Goal: Information Seeking & Learning: Learn about a topic

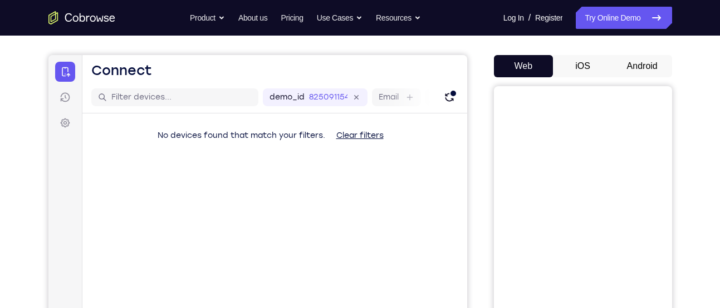
scroll to position [92, 0]
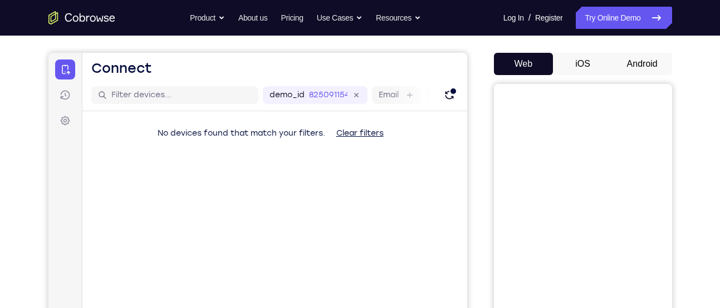
click at [640, 66] on button "Android" at bounding box center [643, 64] width 60 height 22
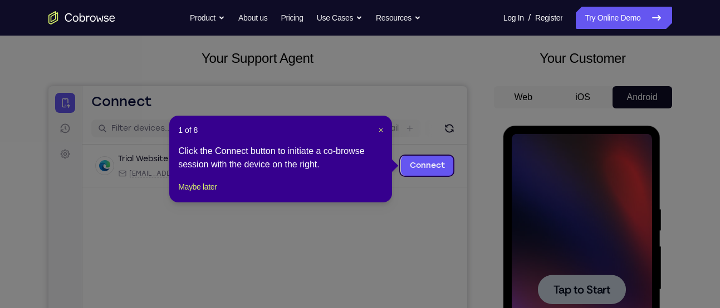
scroll to position [59, 0]
click at [404, 59] on icon at bounding box center [364, 154] width 728 height 308
click at [447, 189] on icon at bounding box center [364, 154] width 728 height 308
click at [431, 174] on link "Connect" at bounding box center [426, 165] width 53 height 20
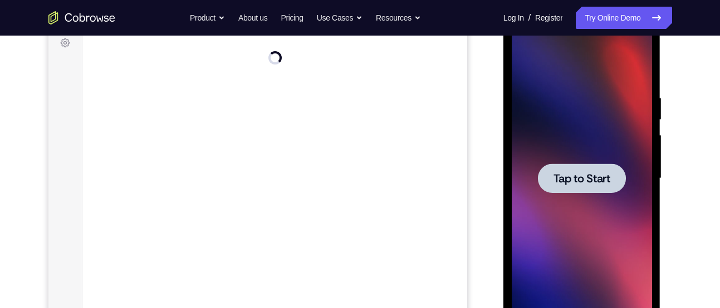
scroll to position [176, 0]
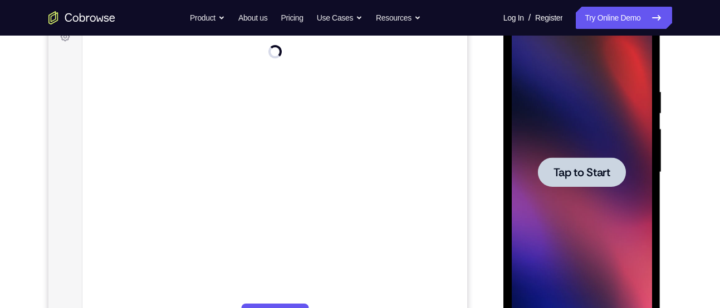
click at [595, 178] on span "Tap to Start" at bounding box center [581, 172] width 57 height 11
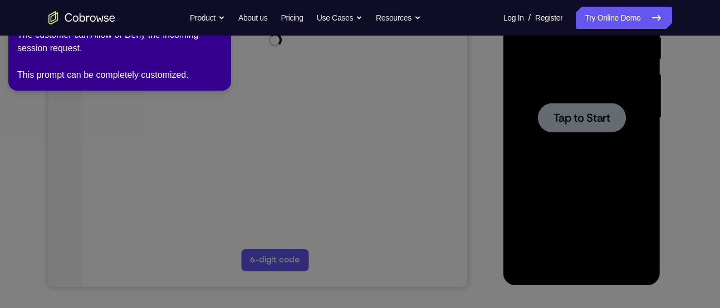
scroll to position [230, 0]
click at [564, 111] on icon at bounding box center [362, 152] width 733 height 313
drag, startPoint x: 564, startPoint y: 111, endPoint x: 445, endPoint y: 126, distance: 119.0
click at [445, 126] on icon at bounding box center [362, 152] width 733 height 313
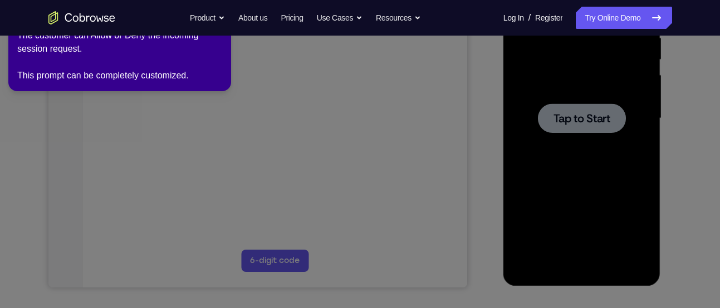
click at [445, 126] on icon at bounding box center [362, 152] width 733 height 313
drag, startPoint x: 445, startPoint y: 126, endPoint x: 492, endPoint y: 14, distance: 121.3
click at [503, 14] on link "Log In" at bounding box center [513, 18] width 21 height 22
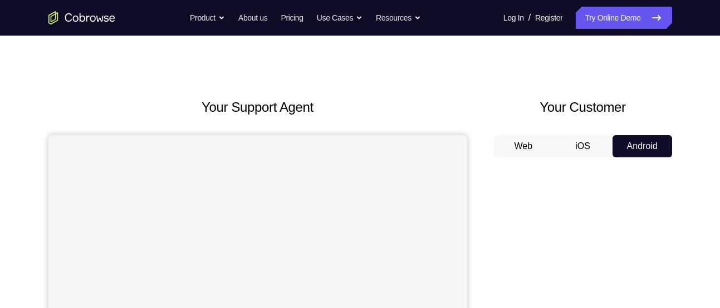
scroll to position [4, 0]
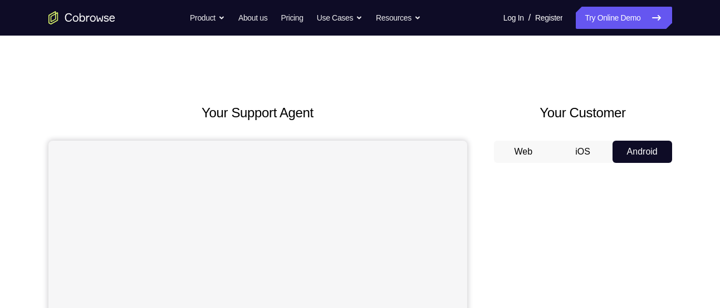
drag, startPoint x: 634, startPoint y: 150, endPoint x: 666, endPoint y: 101, distance: 57.9
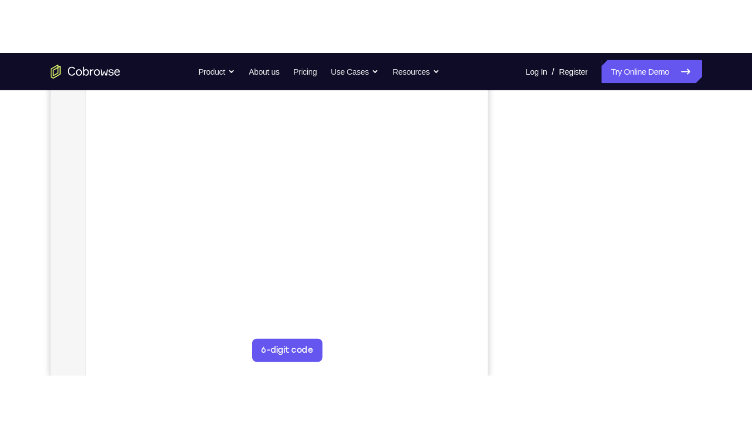
scroll to position [217, 0]
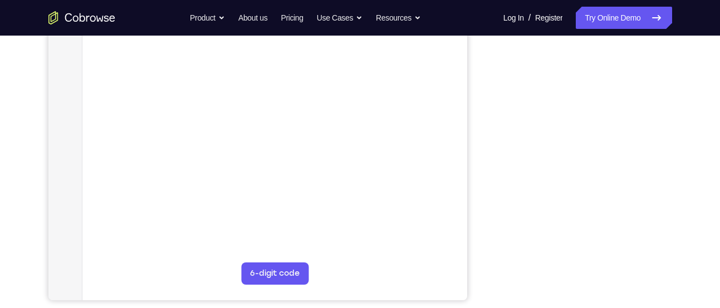
click at [26, 94] on div "Your Support Agent Your Customer Web iOS Android Next Steps We’d be happy to gi…" at bounding box center [360, 185] width 713 height 734
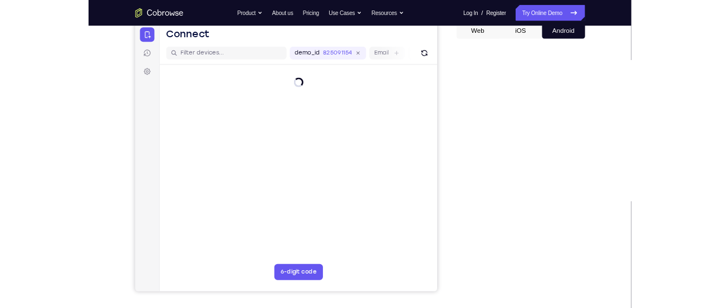
scroll to position [113, 0]
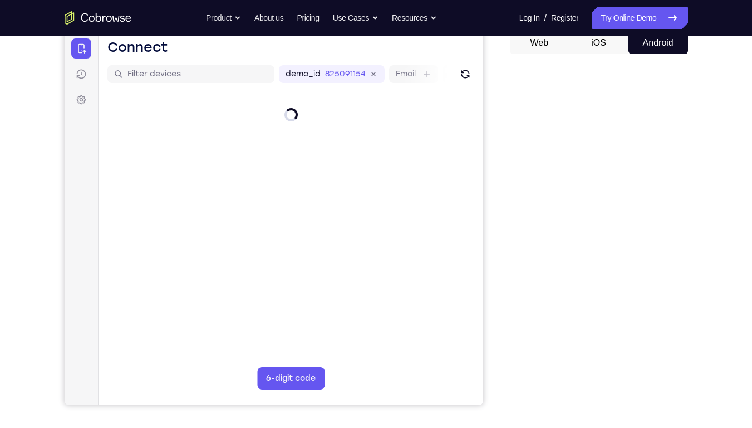
click at [504, 135] on div "Your Support Agent Your Customer Web iOS Android" at bounding box center [377, 199] width 624 height 411
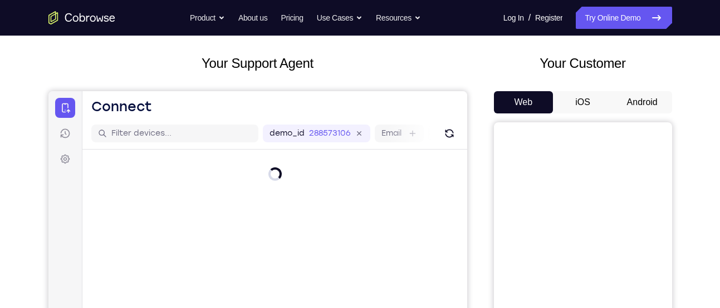
scroll to position [45, 0]
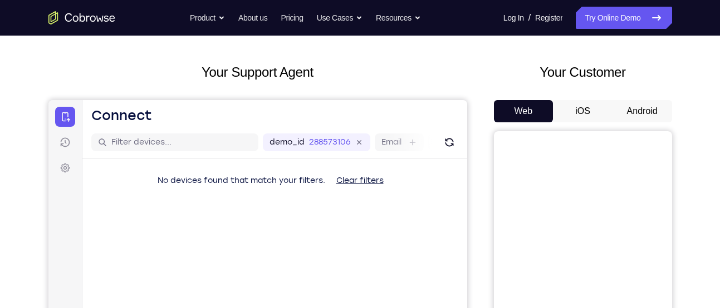
click at [631, 111] on button "Android" at bounding box center [643, 111] width 60 height 22
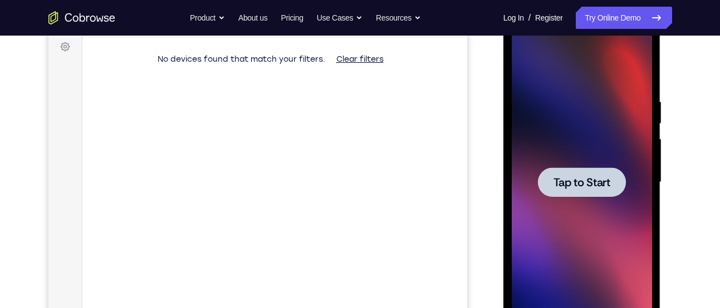
scroll to position [165, 0]
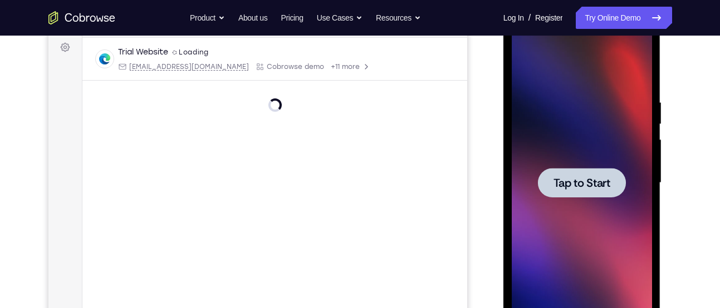
click at [562, 179] on span "Tap to Start" at bounding box center [581, 183] width 57 height 11
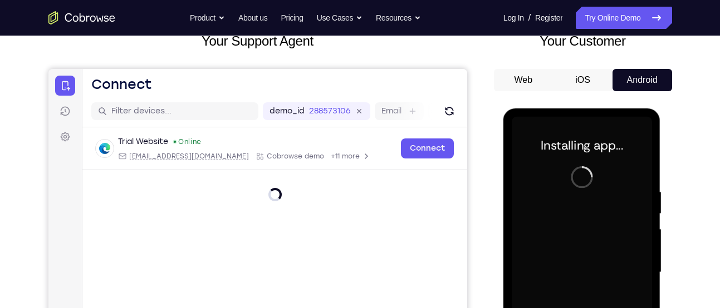
scroll to position [74, 0]
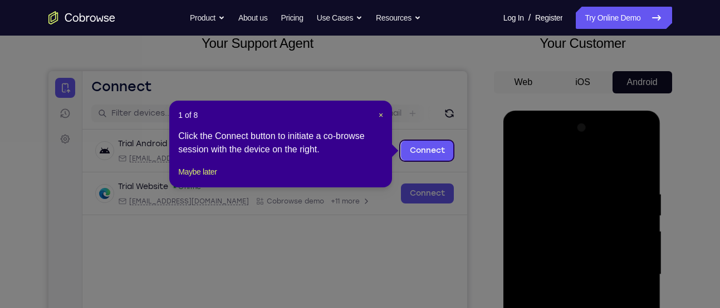
click at [447, 91] on icon at bounding box center [364, 154] width 728 height 308
click at [384, 115] on div "1 of 8 × Click the Connect button to initiate a co-browse session with the devi…" at bounding box center [280, 144] width 223 height 87
click at [379, 114] on span "×" at bounding box center [381, 115] width 4 height 9
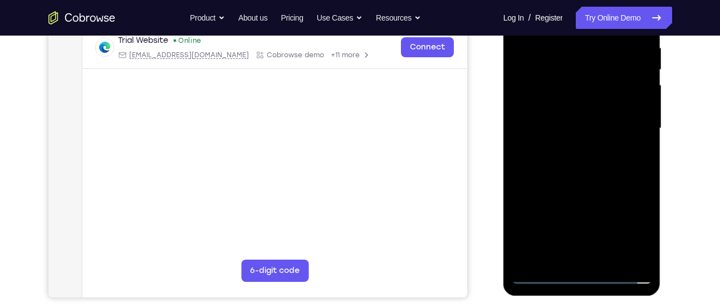
scroll to position [231, 0]
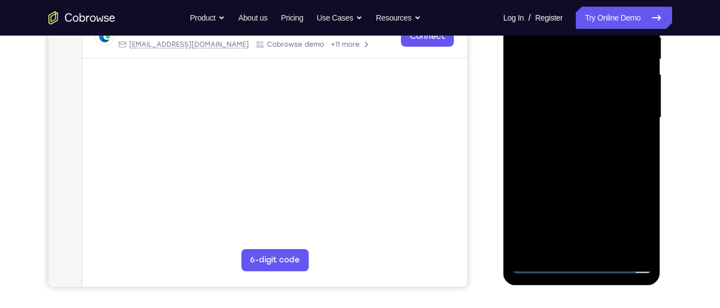
click at [582, 264] on div at bounding box center [582, 118] width 140 height 312
click at [541, 270] on div at bounding box center [582, 118] width 140 height 312
click at [541, 267] on div at bounding box center [582, 118] width 140 height 312
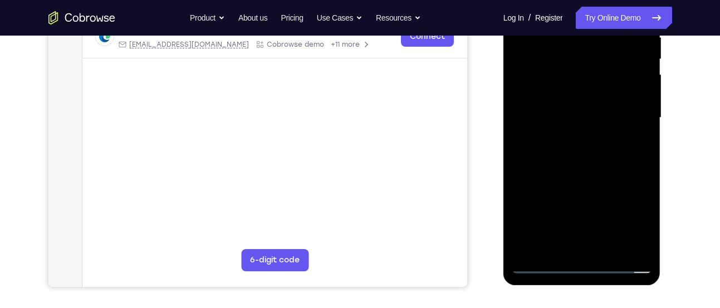
click at [541, 267] on div at bounding box center [582, 118] width 140 height 312
click at [624, 218] on div at bounding box center [582, 118] width 140 height 312
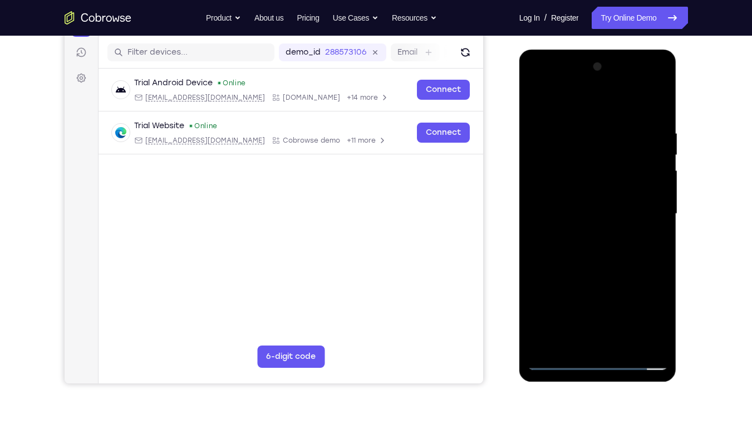
scroll to position [133, 0]
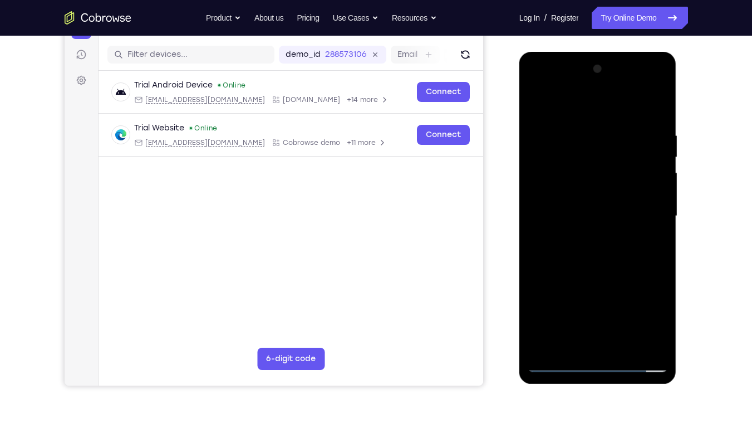
click at [540, 84] on div at bounding box center [598, 216] width 140 height 312
click at [592, 155] on div at bounding box center [598, 216] width 140 height 312
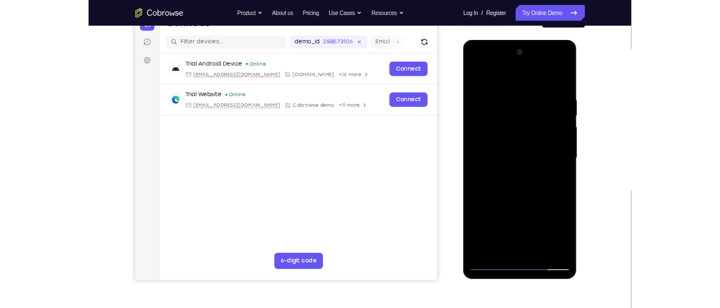
scroll to position [128, 0]
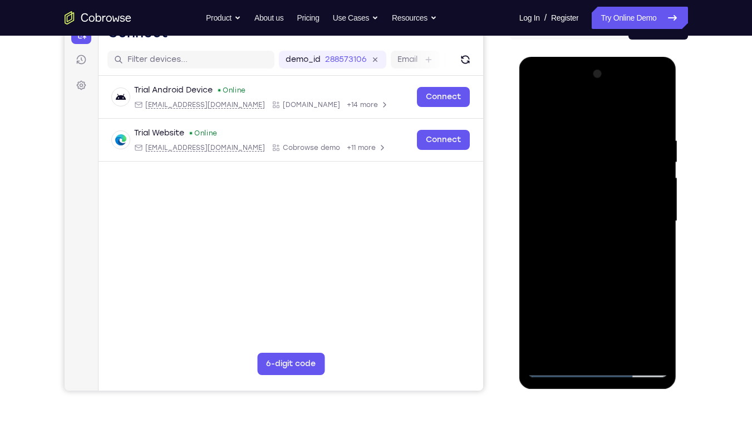
click at [599, 117] on div at bounding box center [598, 221] width 140 height 312
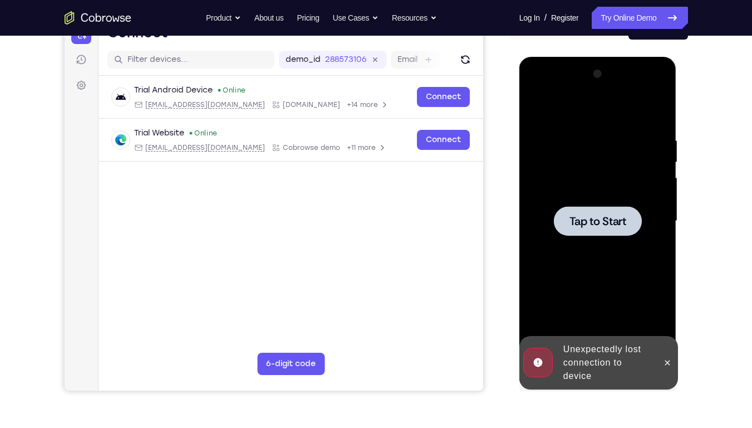
click at [602, 221] on span "Tap to Start" at bounding box center [598, 220] width 57 height 11
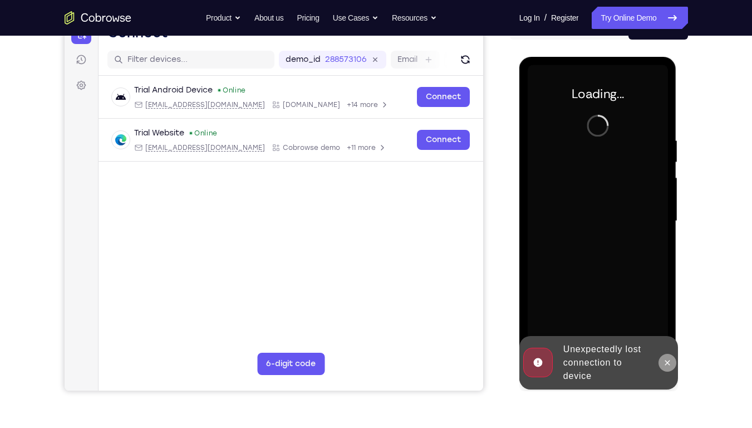
click at [667, 308] on button at bounding box center [668, 363] width 18 height 18
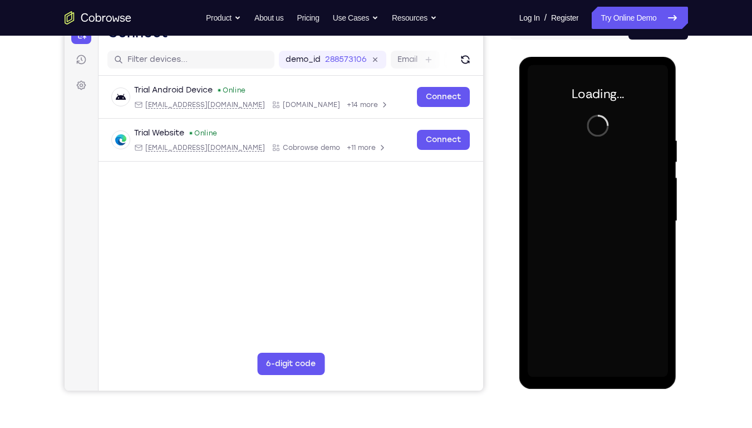
click at [719, 183] on div "Your Support Agent Your Customer Web iOS Android Next Steps We’d be happy to gi…" at bounding box center [376, 275] width 713 height 734
click at [676, 102] on div "Loading..." at bounding box center [599, 223] width 158 height 332
click at [699, 110] on div "Your Support Agent Your Customer Web iOS Android Next Steps We’d be happy to gi…" at bounding box center [376, 275] width 713 height 734
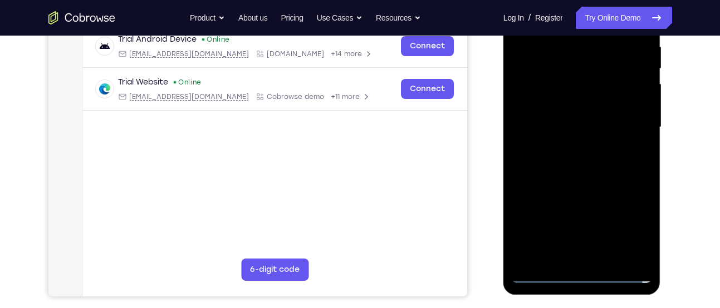
scroll to position [227, 0]
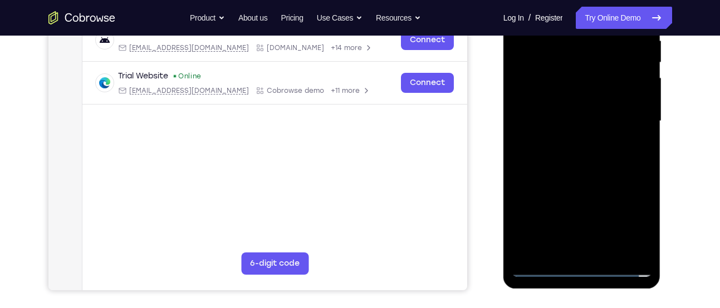
click at [620, 264] on div at bounding box center [582, 121] width 140 height 312
click at [675, 201] on div "Your Support Agent Your Customer Web iOS Android Next Steps We’d be happy to gi…" at bounding box center [360, 175] width 713 height 734
click at [584, 271] on div at bounding box center [582, 121] width 140 height 312
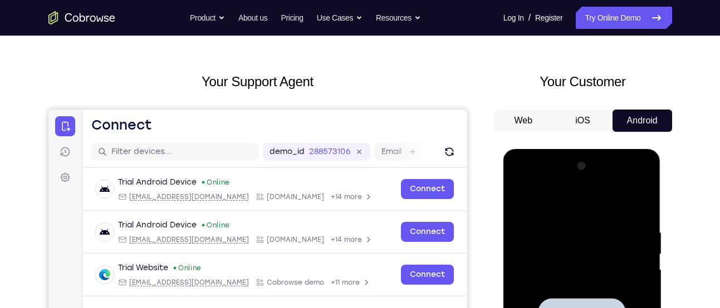
scroll to position [165, 0]
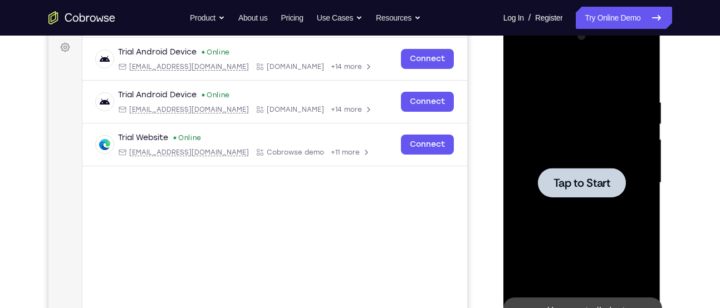
click at [594, 174] on div at bounding box center [582, 183] width 88 height 30
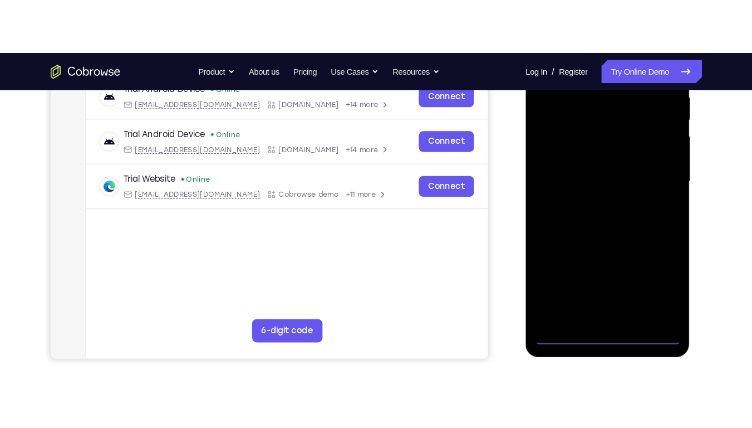
scroll to position [226, 0]
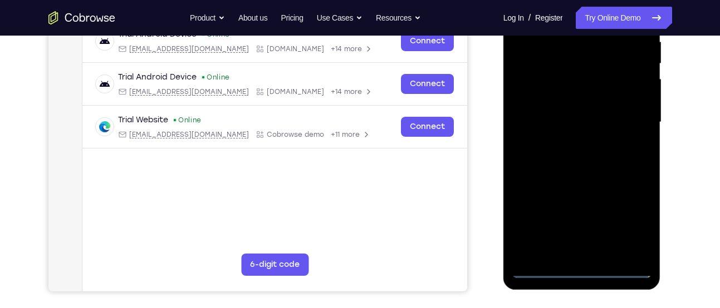
click at [583, 269] on div at bounding box center [582, 123] width 140 height 312
click at [546, 268] on div at bounding box center [582, 123] width 140 height 312
click at [631, 220] on div at bounding box center [582, 123] width 140 height 312
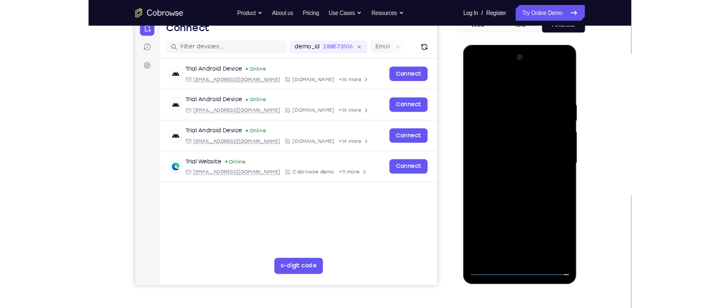
scroll to position [120, 0]
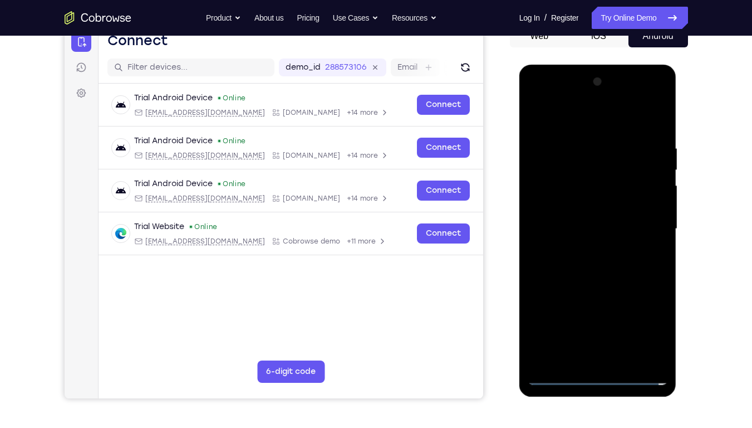
click at [574, 119] on div at bounding box center [598, 229] width 140 height 312
click at [577, 172] on div at bounding box center [598, 229] width 140 height 312
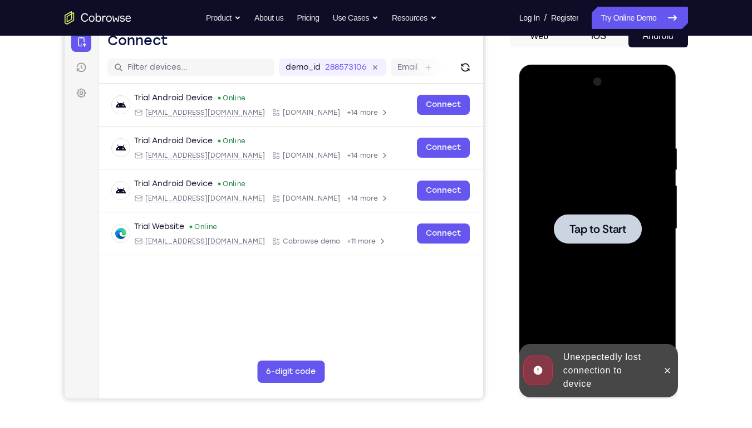
click at [592, 224] on span "Tap to Start" at bounding box center [598, 228] width 57 height 11
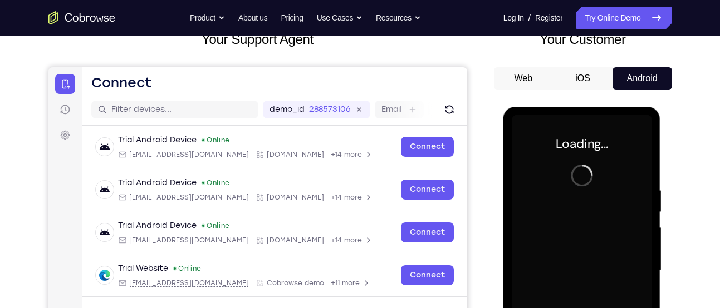
scroll to position [77, 0]
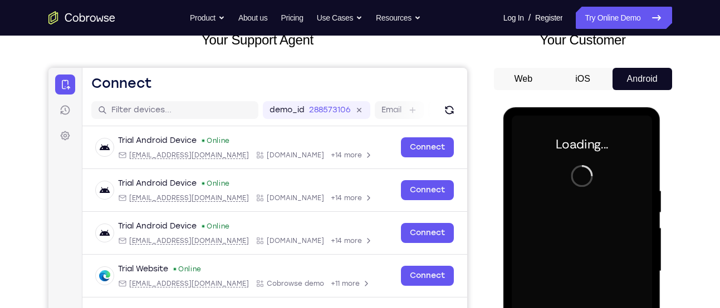
click at [518, 134] on div at bounding box center [582, 272] width 140 height 312
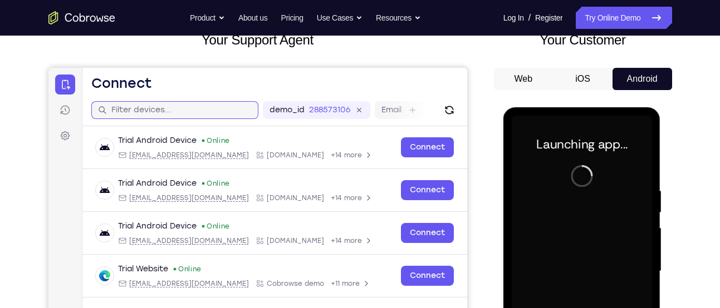
click at [170, 112] on input "text" at bounding box center [181, 110] width 140 height 11
click at [191, 90] on header "Open main menu Connect" at bounding box center [274, 81] width 385 height 27
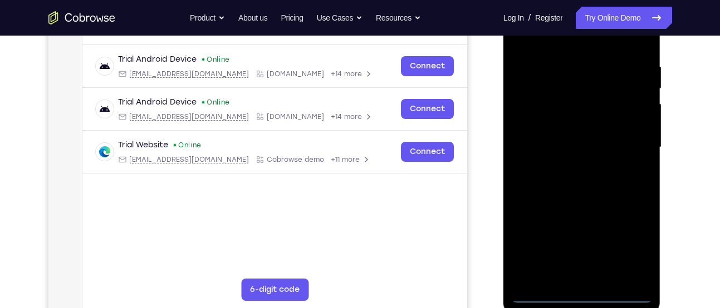
scroll to position [203, 0]
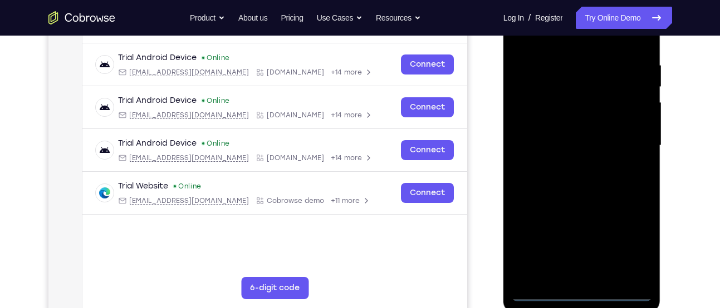
click at [578, 289] on div at bounding box center [582, 146] width 140 height 312
click at [543, 290] on div at bounding box center [582, 146] width 140 height 312
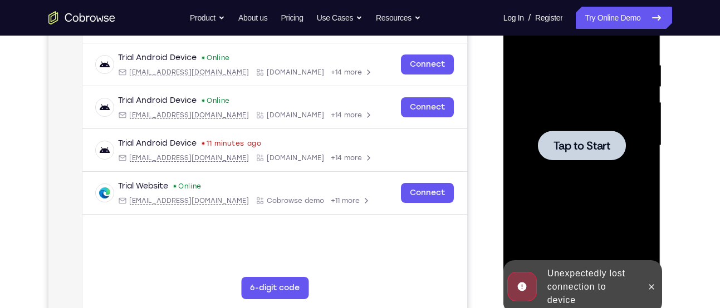
click at [565, 158] on div at bounding box center [582, 146] width 88 height 30
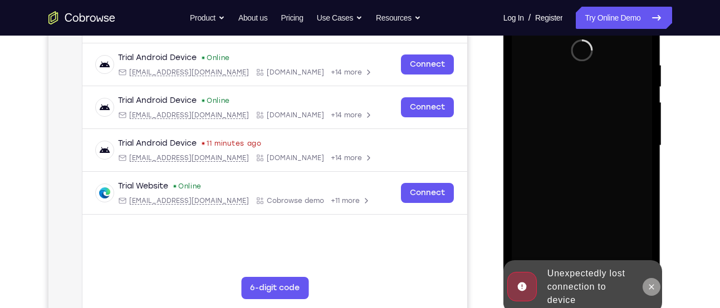
click at [649, 284] on icon at bounding box center [651, 287] width 9 height 9
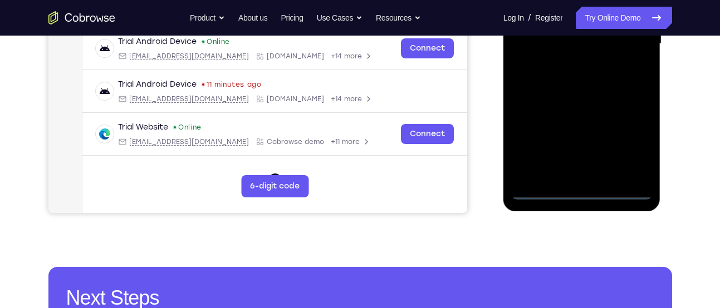
scroll to position [305, 0]
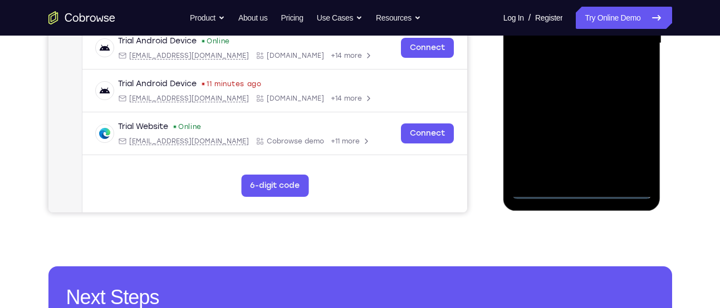
click at [540, 190] on div at bounding box center [582, 44] width 140 height 312
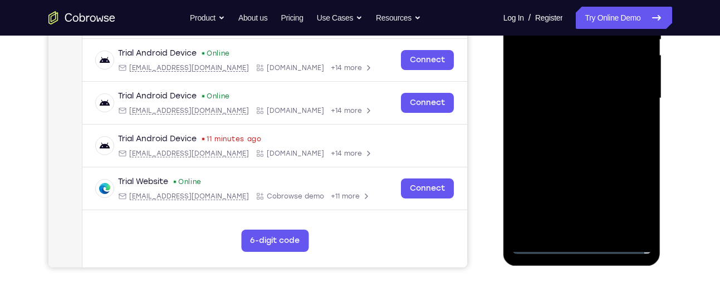
scroll to position [251, 0]
click at [539, 245] on div at bounding box center [582, 98] width 140 height 312
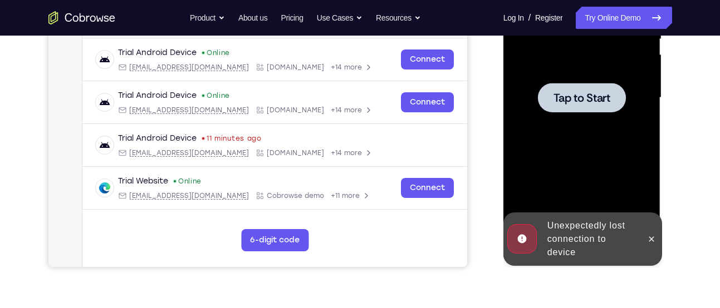
click at [582, 92] on span "Tap to Start" at bounding box center [581, 97] width 57 height 11
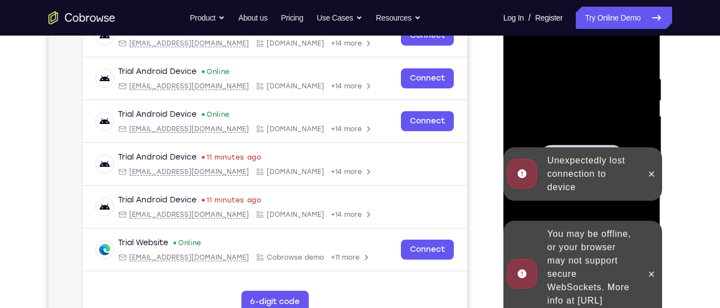
scroll to position [188, 0]
click at [653, 174] on icon at bounding box center [651, 174] width 5 height 5
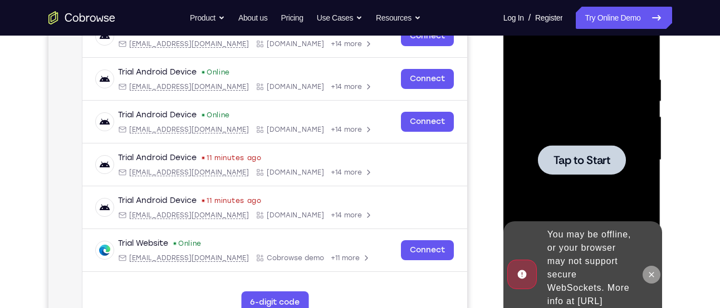
click at [653, 272] on icon at bounding box center [651, 275] width 9 height 9
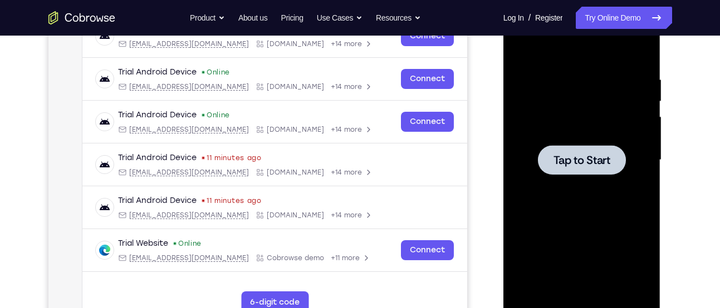
click at [570, 156] on span "Tap to Start" at bounding box center [581, 160] width 57 height 11
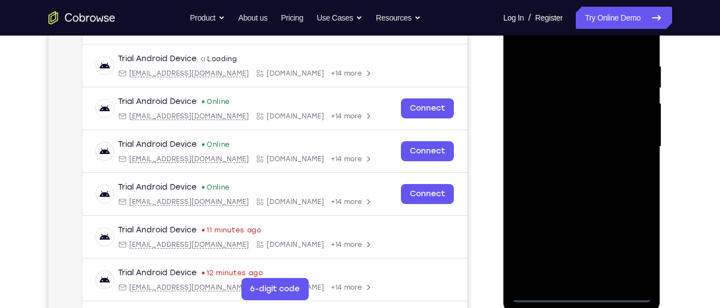
scroll to position [201, 0]
click at [545, 293] on div at bounding box center [582, 148] width 140 height 312
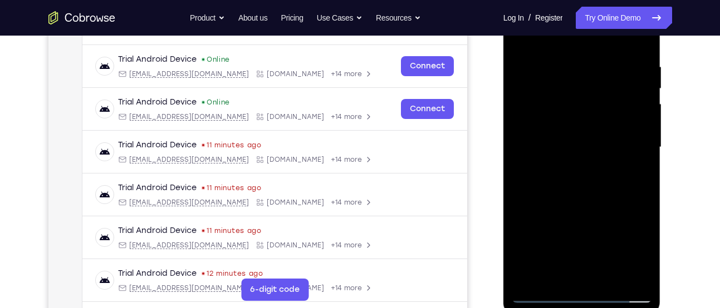
click at [543, 298] on div at bounding box center [582, 148] width 140 height 312
drag, startPoint x: 504, startPoint y: 202, endPoint x: 500, endPoint y: 332, distance: 129.8
click at [503, 308] on html "Online web based iOS Simulators and Android Emulators. Run iPhone, iPad, Mobile…" at bounding box center [582, 150] width 159 height 334
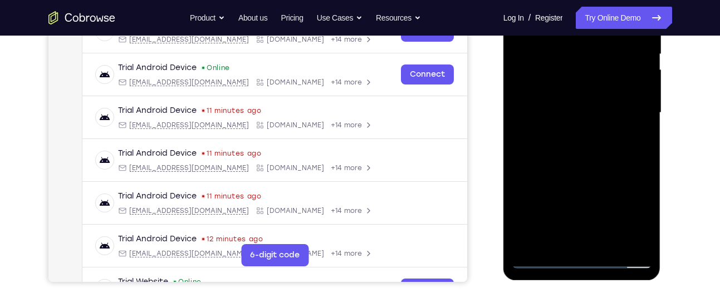
scroll to position [242, 0]
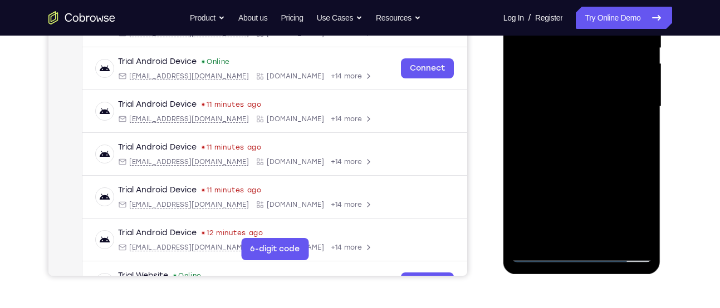
click at [636, 208] on div at bounding box center [582, 107] width 140 height 312
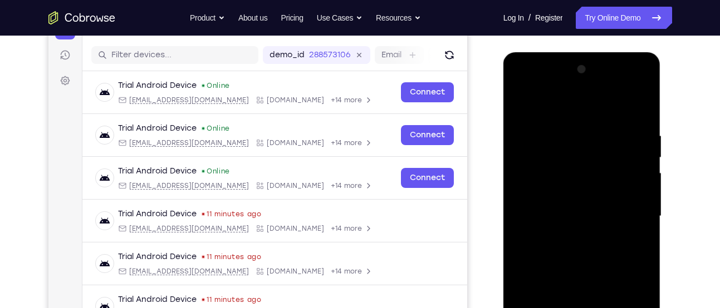
scroll to position [134, 0]
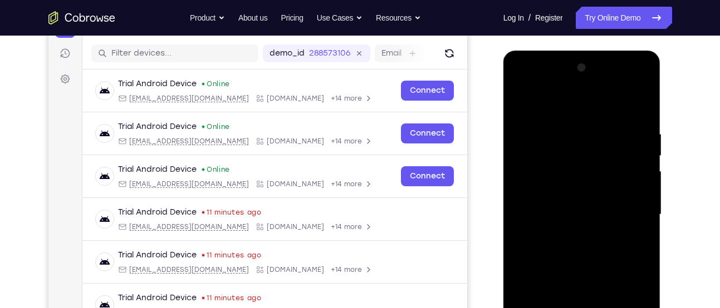
click at [551, 102] on div at bounding box center [582, 215] width 140 height 312
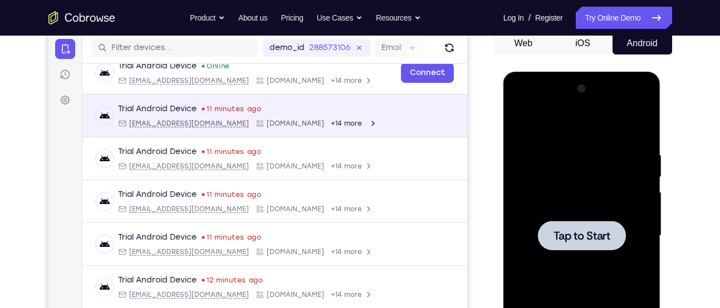
scroll to position [0, 0]
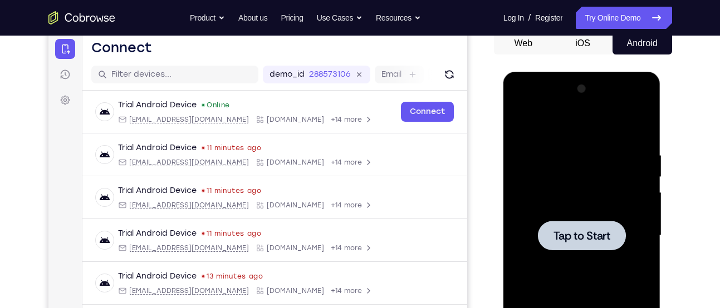
click at [591, 231] on span "Tap to Start" at bounding box center [581, 236] width 57 height 11
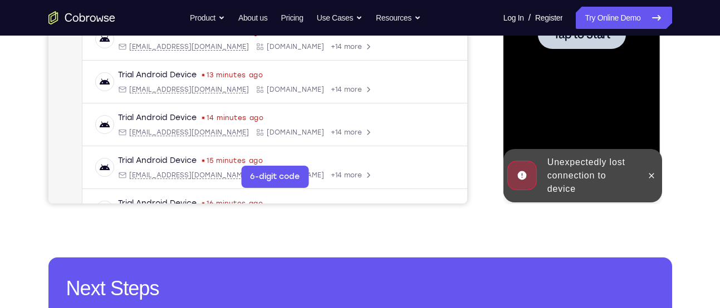
scroll to position [317, 0]
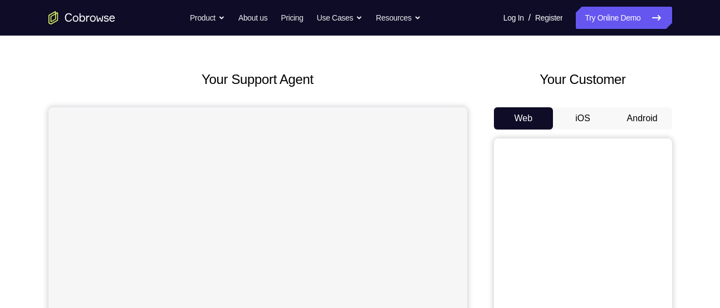
scroll to position [17, 0]
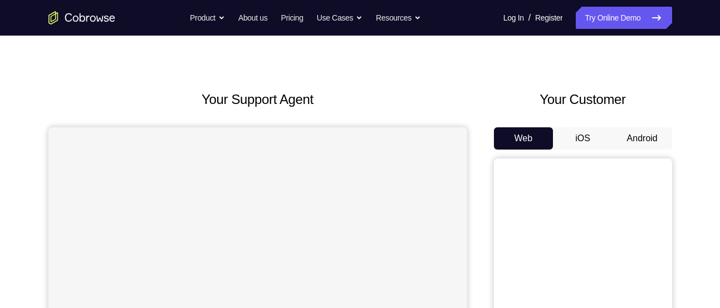
click at [640, 138] on button "Android" at bounding box center [643, 139] width 60 height 22
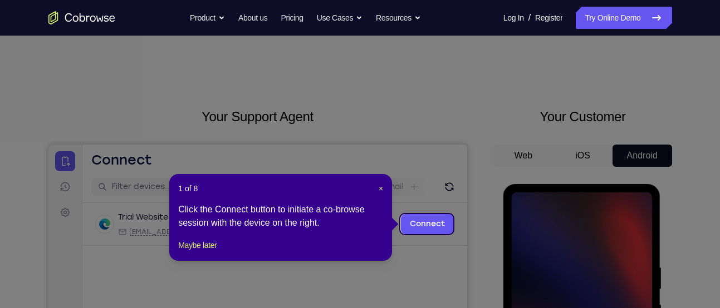
scroll to position [0, 0]
click at [379, 184] on span "×" at bounding box center [381, 188] width 4 height 9
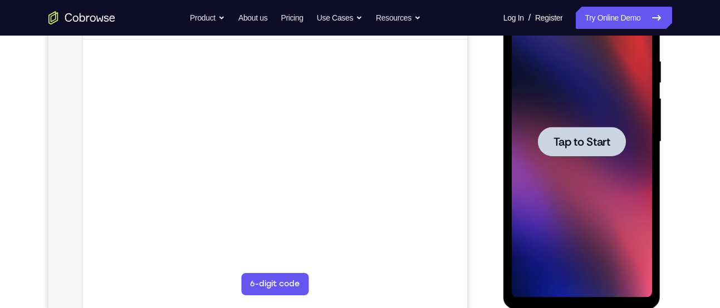
scroll to position [200, 0]
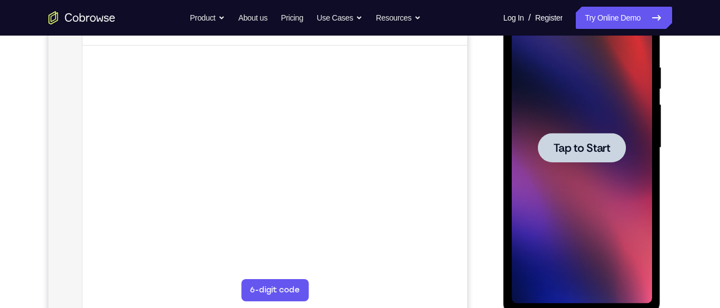
click at [575, 149] on span "Tap to Start" at bounding box center [581, 148] width 57 height 11
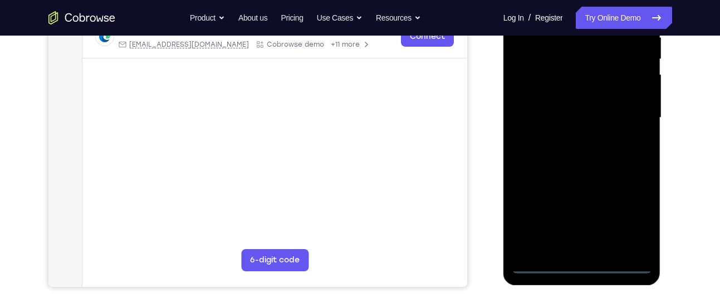
scroll to position [231, 0]
click at [541, 261] on div at bounding box center [582, 118] width 140 height 312
click at [547, 267] on div at bounding box center [582, 118] width 140 height 312
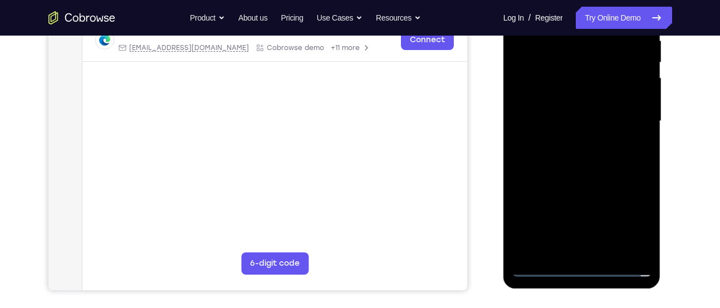
scroll to position [226, 0]
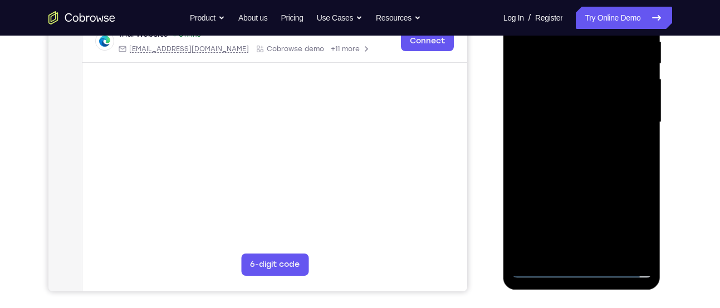
click at [582, 267] on div at bounding box center [582, 123] width 140 height 312
click at [625, 228] on div at bounding box center [582, 123] width 140 height 312
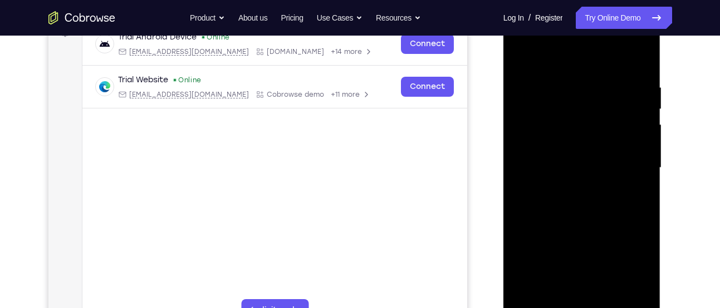
scroll to position [174, 0]
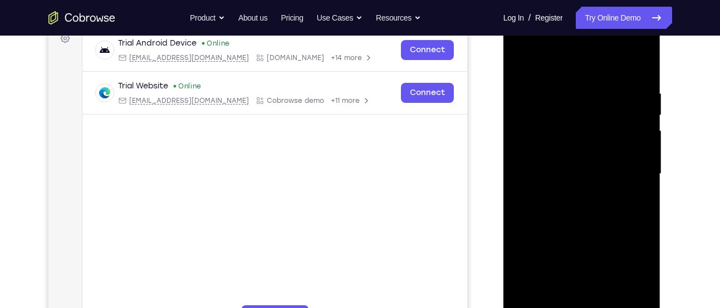
click at [560, 68] on div at bounding box center [582, 174] width 140 height 312
click at [571, 111] on div at bounding box center [582, 174] width 140 height 312
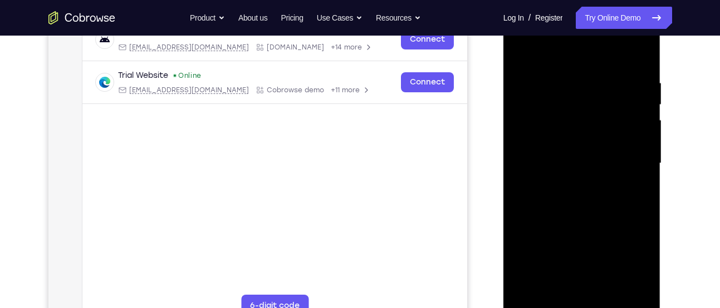
scroll to position [184, 0]
click at [581, 71] on div at bounding box center [582, 164] width 140 height 312
click at [552, 123] on div at bounding box center [582, 164] width 140 height 312
click at [531, 155] on div at bounding box center [582, 164] width 140 height 312
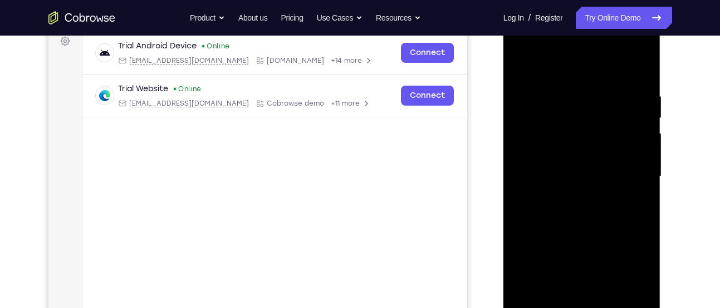
scroll to position [171, 0]
click at [529, 165] on div at bounding box center [582, 178] width 140 height 312
click at [531, 166] on div at bounding box center [582, 178] width 140 height 312
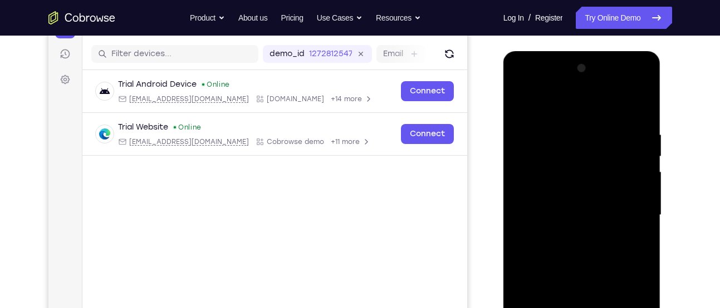
scroll to position [133, 0]
click at [531, 209] on div at bounding box center [582, 216] width 140 height 312
click at [534, 204] on div at bounding box center [582, 216] width 140 height 312
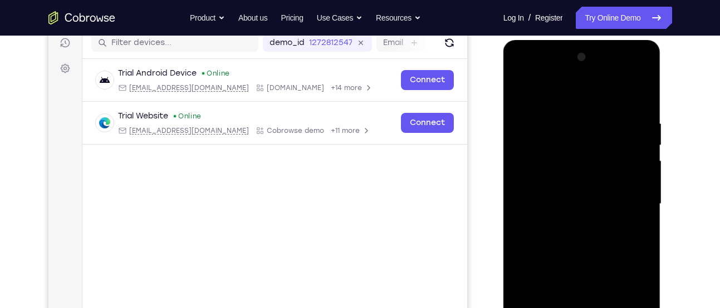
scroll to position [140, 0]
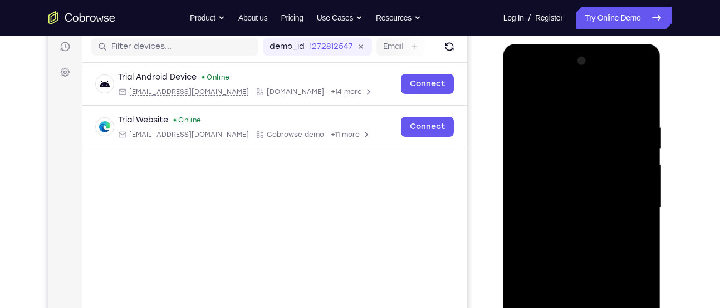
click at [520, 80] on div at bounding box center [582, 208] width 140 height 312
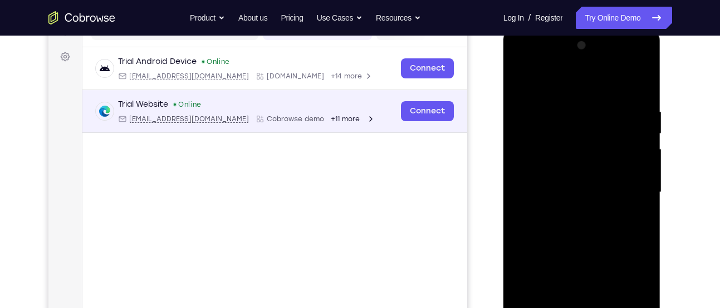
scroll to position [156, 0]
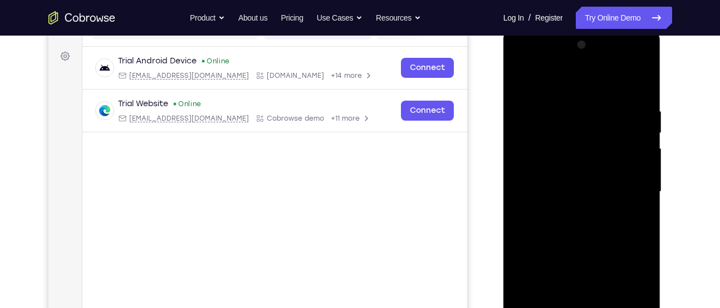
click at [535, 153] on div at bounding box center [582, 192] width 140 height 312
click at [517, 60] on div at bounding box center [582, 192] width 140 height 312
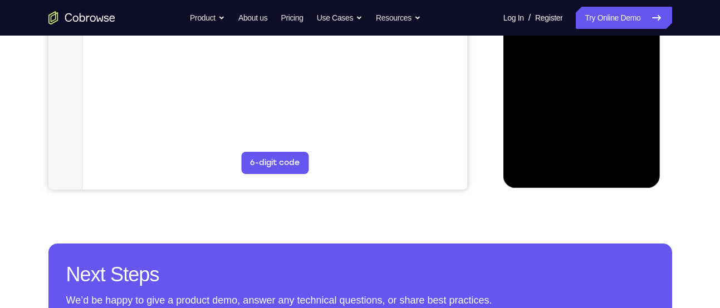
scroll to position [333, 0]
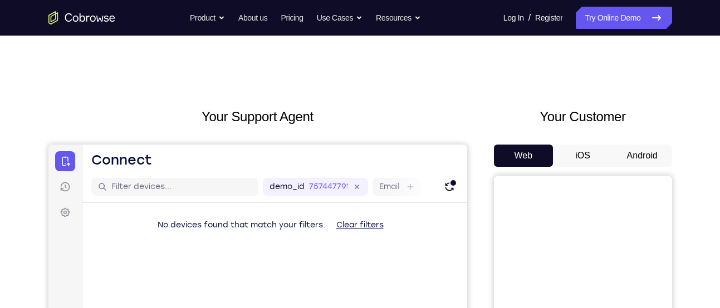
click at [467, 115] on div "Your Support Agent Your Customer Web iOS Android" at bounding box center [360, 312] width 624 height 411
